Goal: Check status: Check status

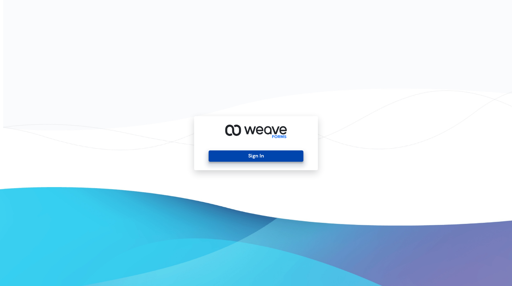
click at [278, 161] on div "Sign In" at bounding box center [256, 143] width 124 height 54
drag, startPoint x: 280, startPoint y: 160, endPoint x: 350, endPoint y: 155, distance: 70.5
click at [281, 160] on button "Sign In" at bounding box center [255, 156] width 94 height 11
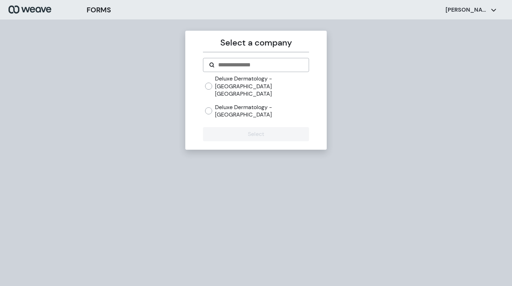
click at [243, 104] on label "Deluxe Dermatology - [GEOGRAPHIC_DATA]" at bounding box center [262, 111] width 94 height 15
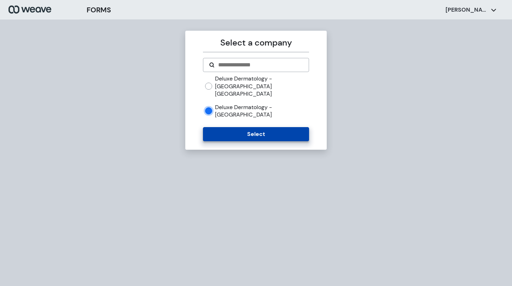
click at [265, 127] on button "Select" at bounding box center [256, 134] width 106 height 14
